Goal: Task Accomplishment & Management: Complete application form

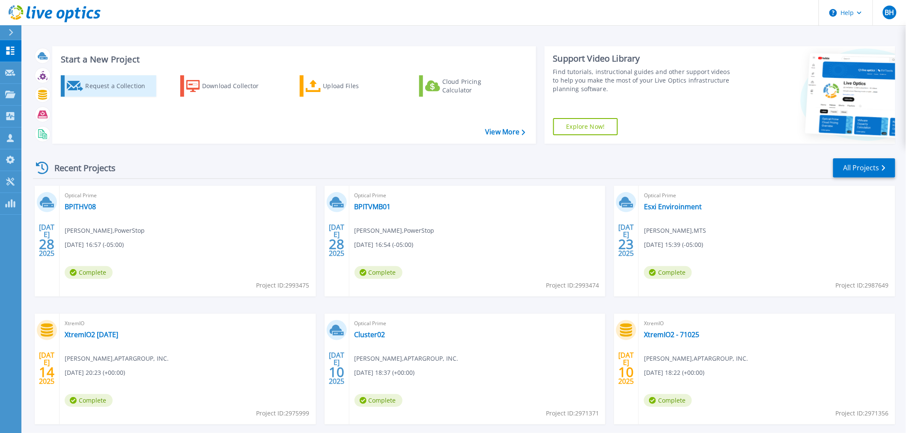
click at [104, 87] on div "Request a Collection" at bounding box center [119, 86] width 69 height 17
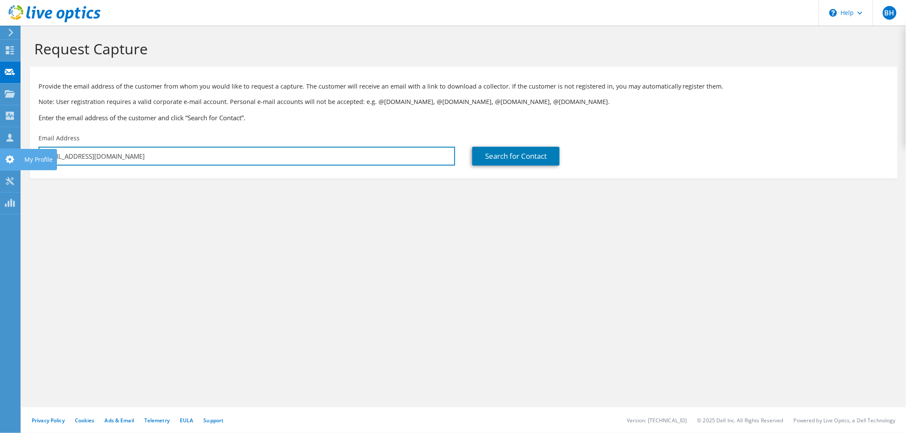
drag, startPoint x: 170, startPoint y: 153, endPoint x: 0, endPoint y: 153, distance: 170.0
click at [0, 153] on div "BH Partner Team Member Burt Higham burthig@cdw.com CDW My Profile Log Out \n He…" at bounding box center [453, 216] width 906 height 433
click at [122, 152] on input "[EMAIL_ADDRESS][DOMAIN_NAME]" at bounding box center [247, 156] width 417 height 19
drag, startPoint x: 113, startPoint y: 156, endPoint x: 30, endPoint y: 156, distance: 83.1
click at [30, 156] on div "Email Address burthig@cdw.com" at bounding box center [247, 150] width 434 height 40
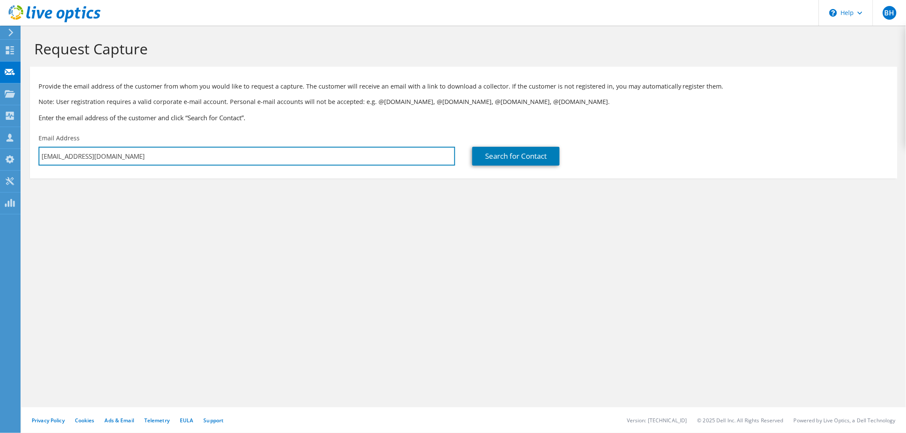
paste input "michaelcohen@magidglove"
type input "michaelcohen@magidglove.com"
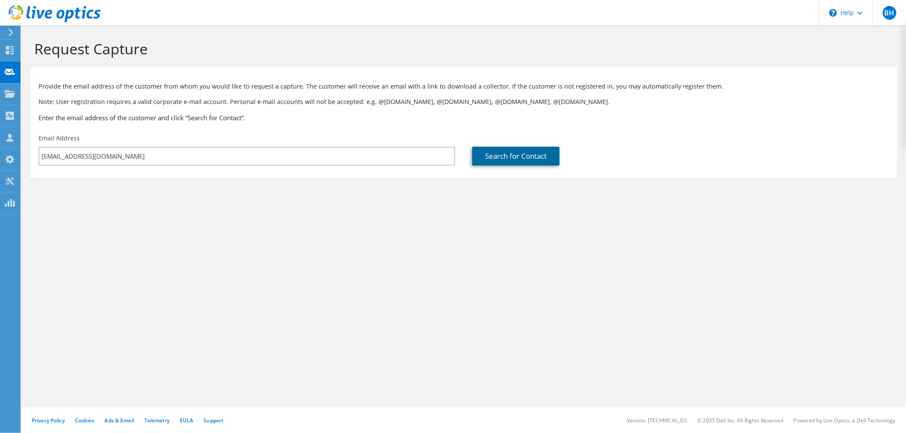
click at [498, 159] on link "Search for Contact" at bounding box center [515, 156] width 87 height 19
type input "MAGID GLOVE & SAFETY MANUF"
type input "Michael"
type input "Cohen"
type input "United States"
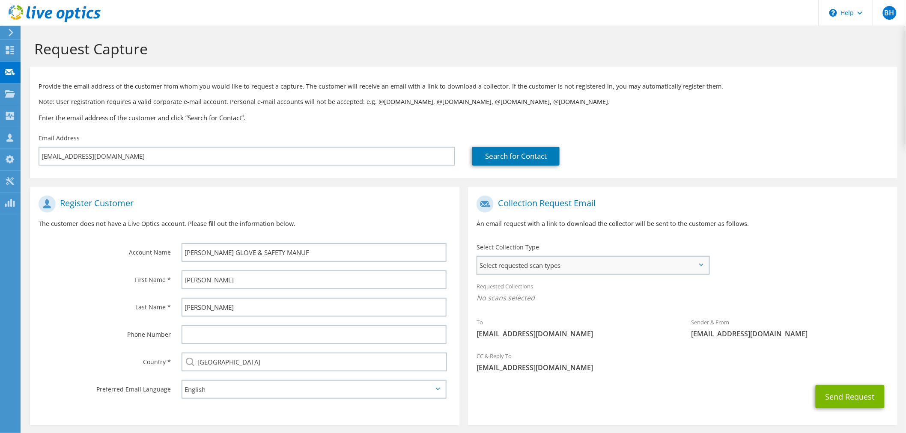
click at [558, 270] on span "Select requested scan types" at bounding box center [592, 265] width 231 height 17
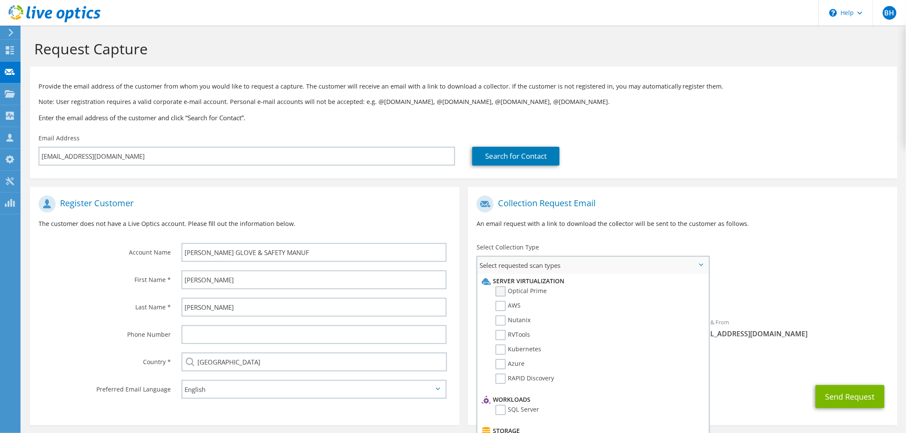
click at [503, 290] on label "Optical Prime" at bounding box center [520, 291] width 51 height 10
click at [0, 0] on input "Optical Prime" at bounding box center [0, 0] width 0 height 0
click at [793, 228] on p "An email request with a link to download the collector will be sent to the cust…" at bounding box center [683, 223] width 412 height 9
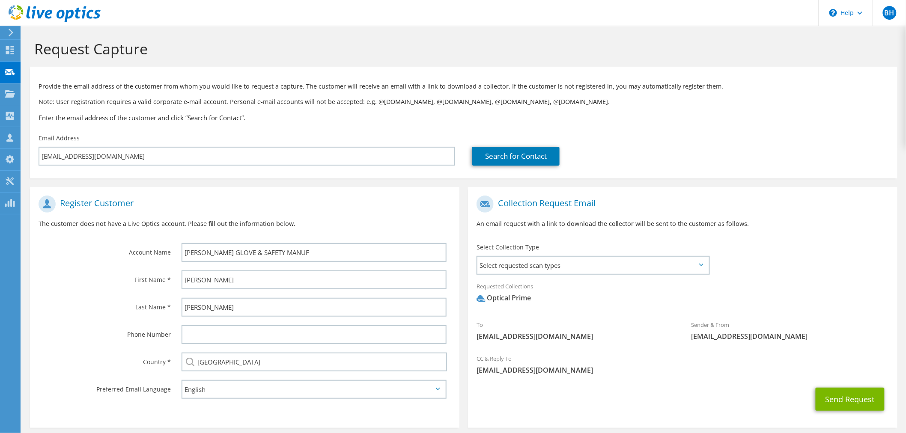
scroll to position [39, 0]
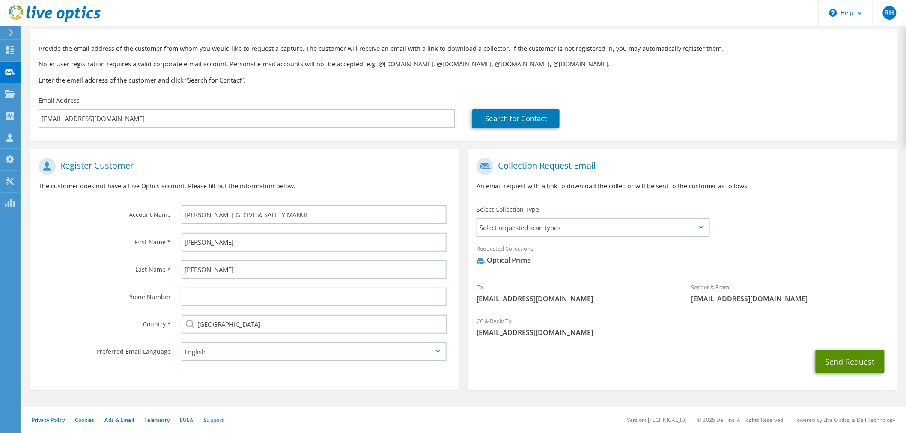
click at [844, 356] on button "Send Request" at bounding box center [850, 361] width 69 height 23
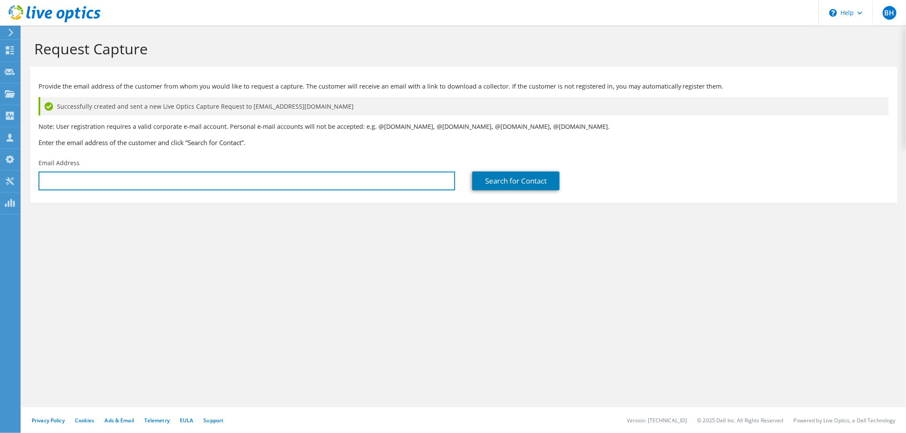
type input "[EMAIL_ADDRESS][DOMAIN_NAME]"
